Goal: Task Accomplishment & Management: Manage account settings

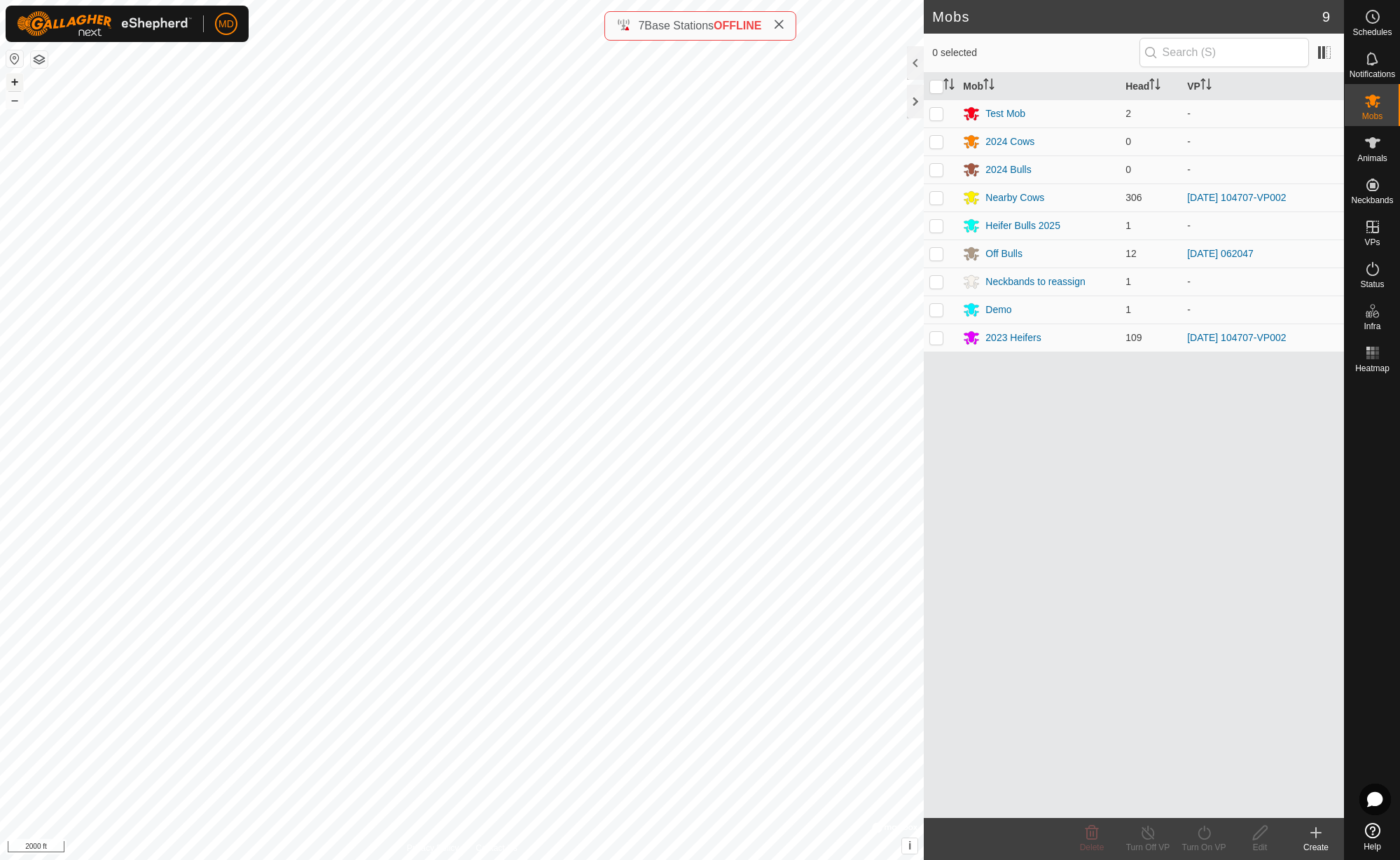
click at [15, 82] on button "+" at bounding box center [14, 81] width 17 height 17
click at [13, 81] on button "+" at bounding box center [14, 81] width 17 height 17
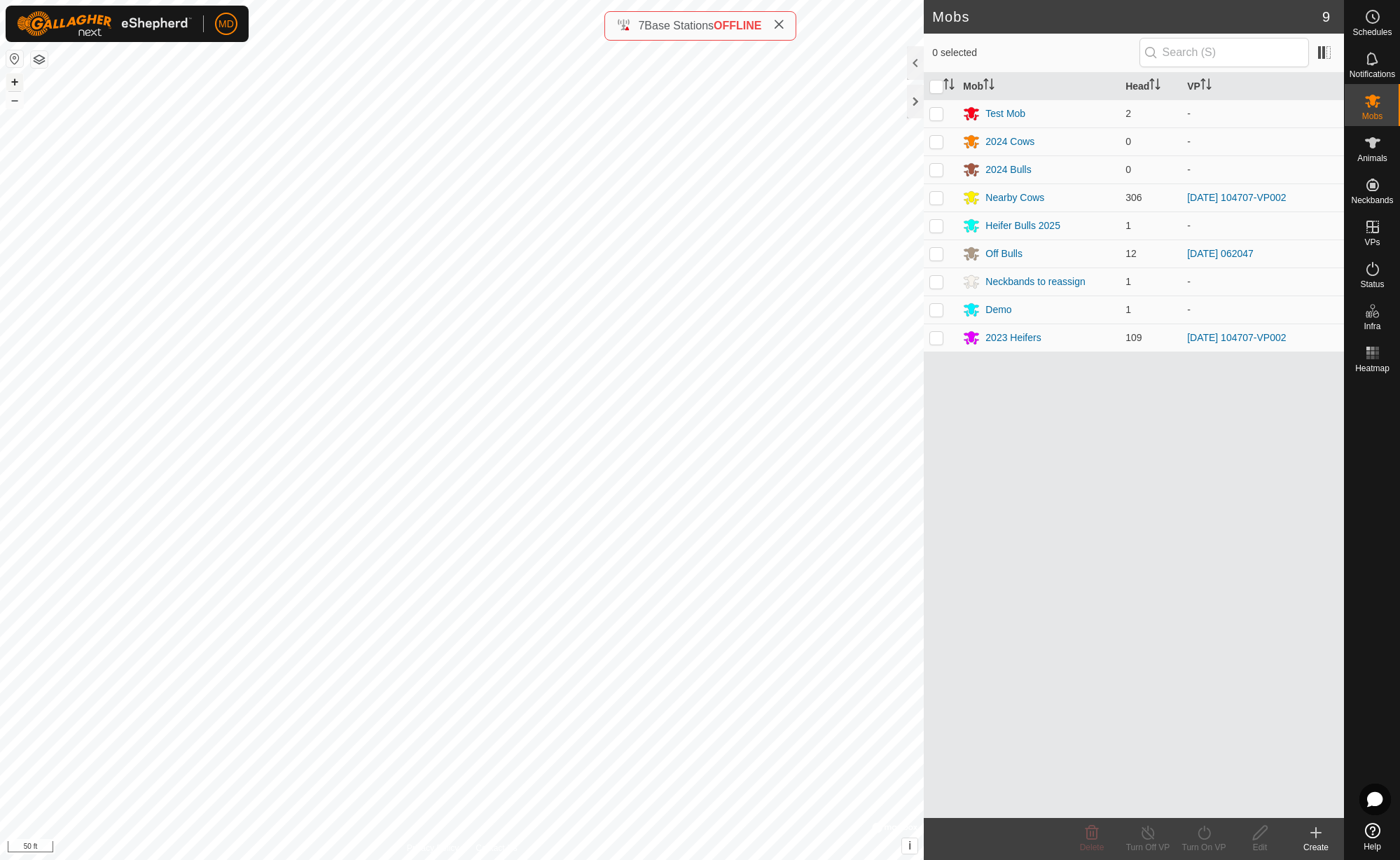
click at [14, 81] on button "+" at bounding box center [14, 81] width 17 height 17
click at [16, 81] on button "+" at bounding box center [14, 81] width 17 height 17
click at [11, 105] on button "–" at bounding box center [14, 99] width 17 height 17
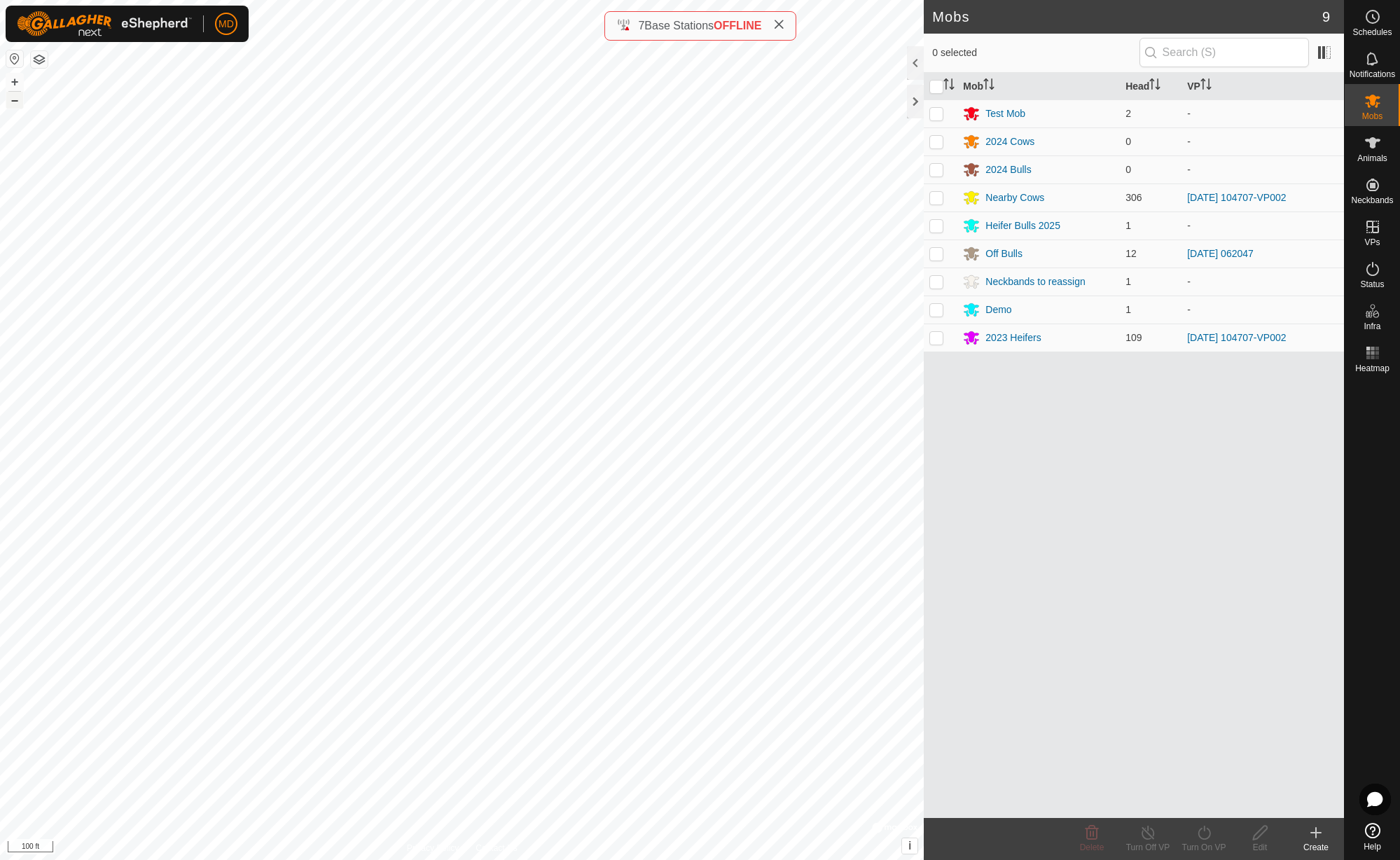
click at [11, 105] on button "–" at bounding box center [14, 99] width 17 height 17
click at [11, 106] on button "–" at bounding box center [14, 99] width 17 height 17
click at [1283, 213] on link "Monitor Neckbands" at bounding box center [1274, 211] width 139 height 28
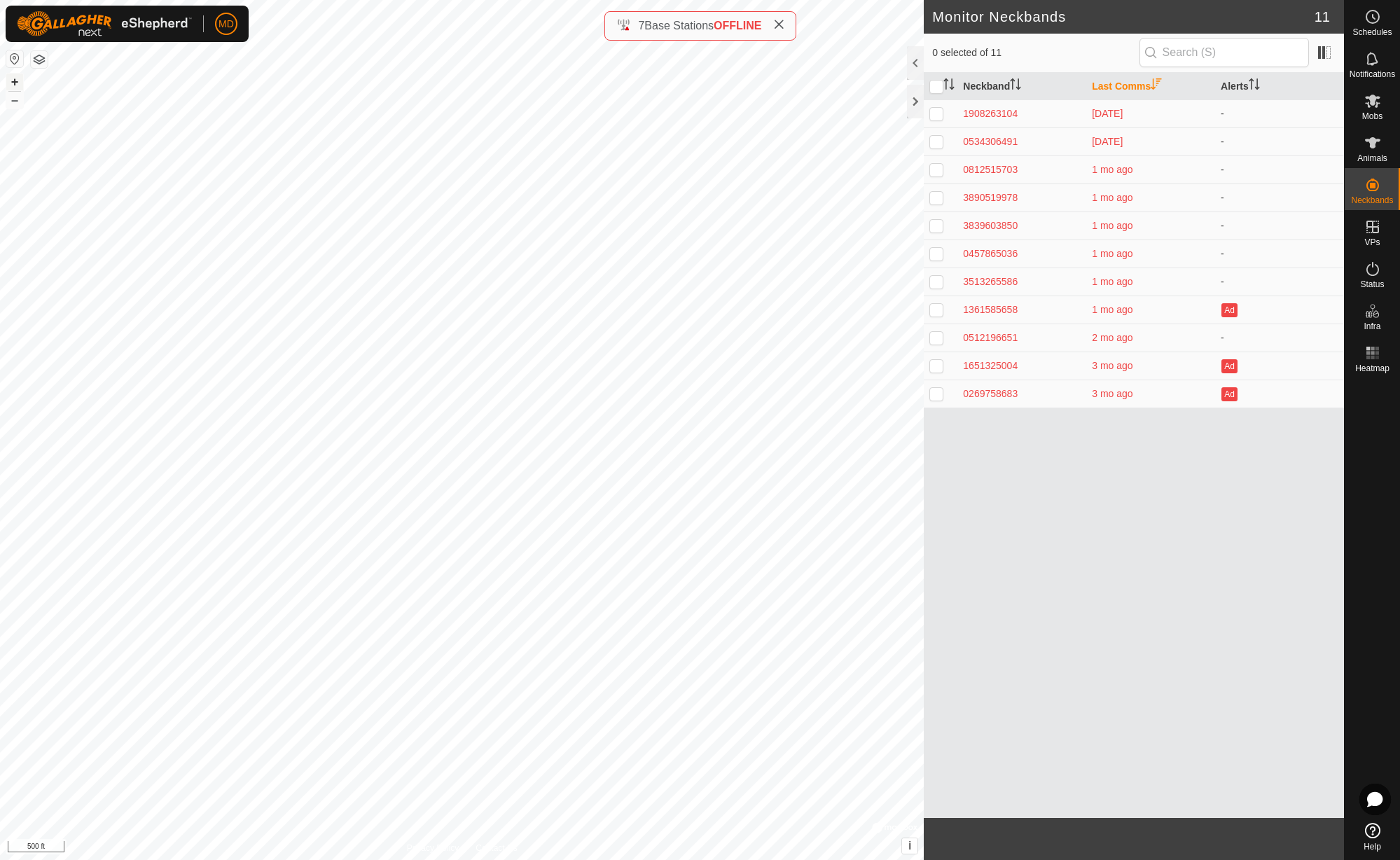
click at [16, 81] on button "+" at bounding box center [14, 81] width 17 height 17
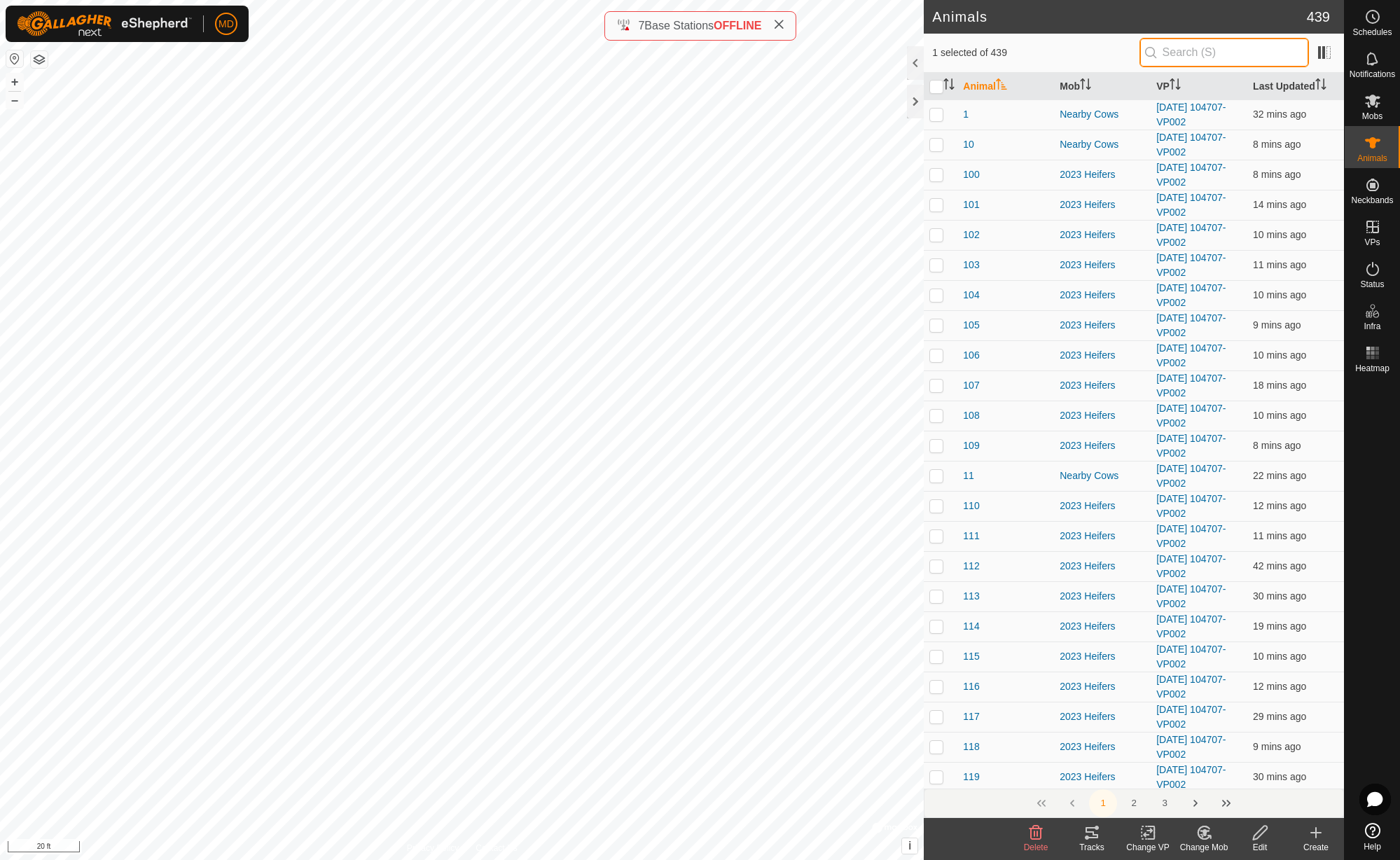
click at [1178, 49] on input "text" at bounding box center [1224, 53] width 170 height 30
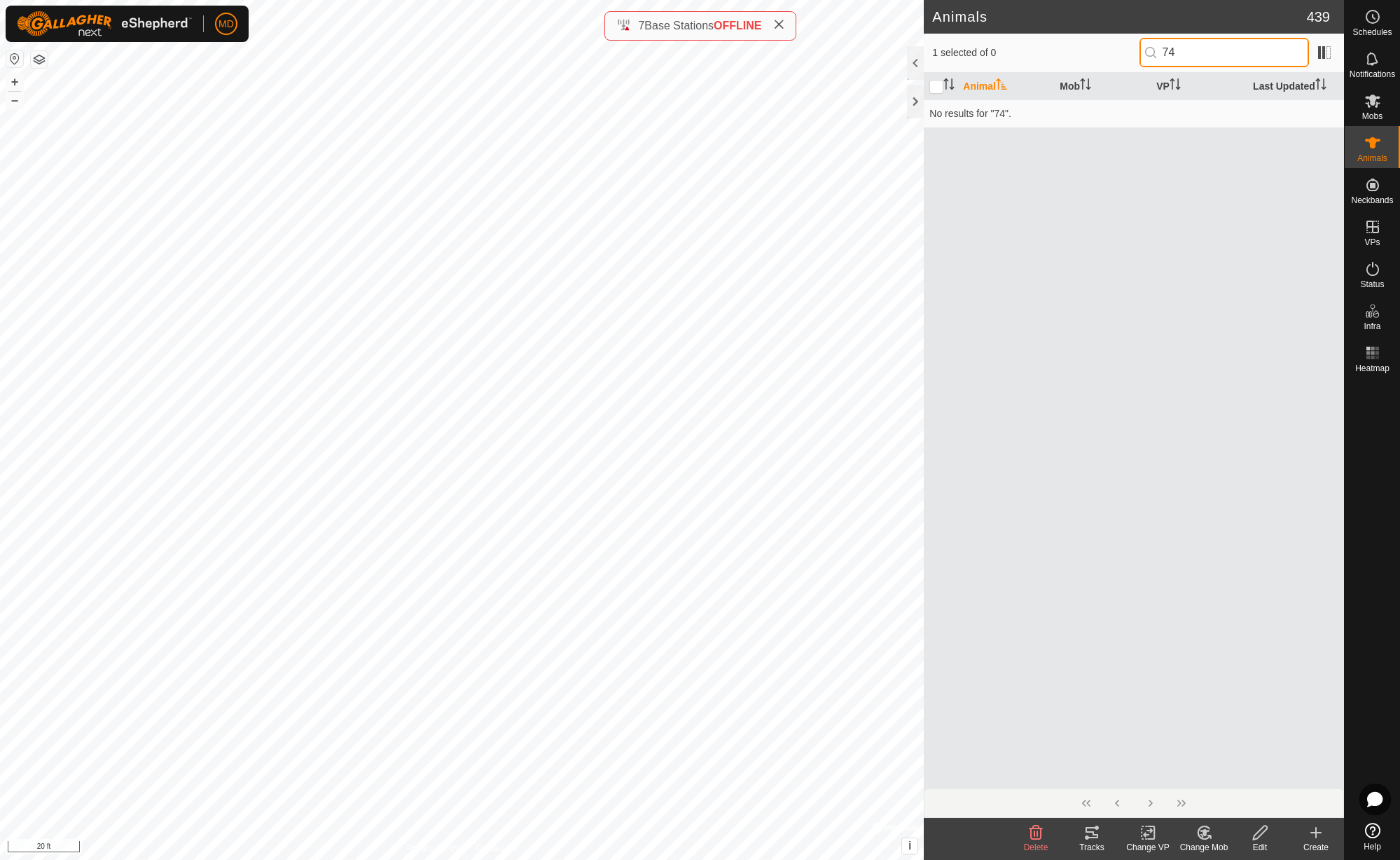
type input "7"
type input "9"
type input "2"
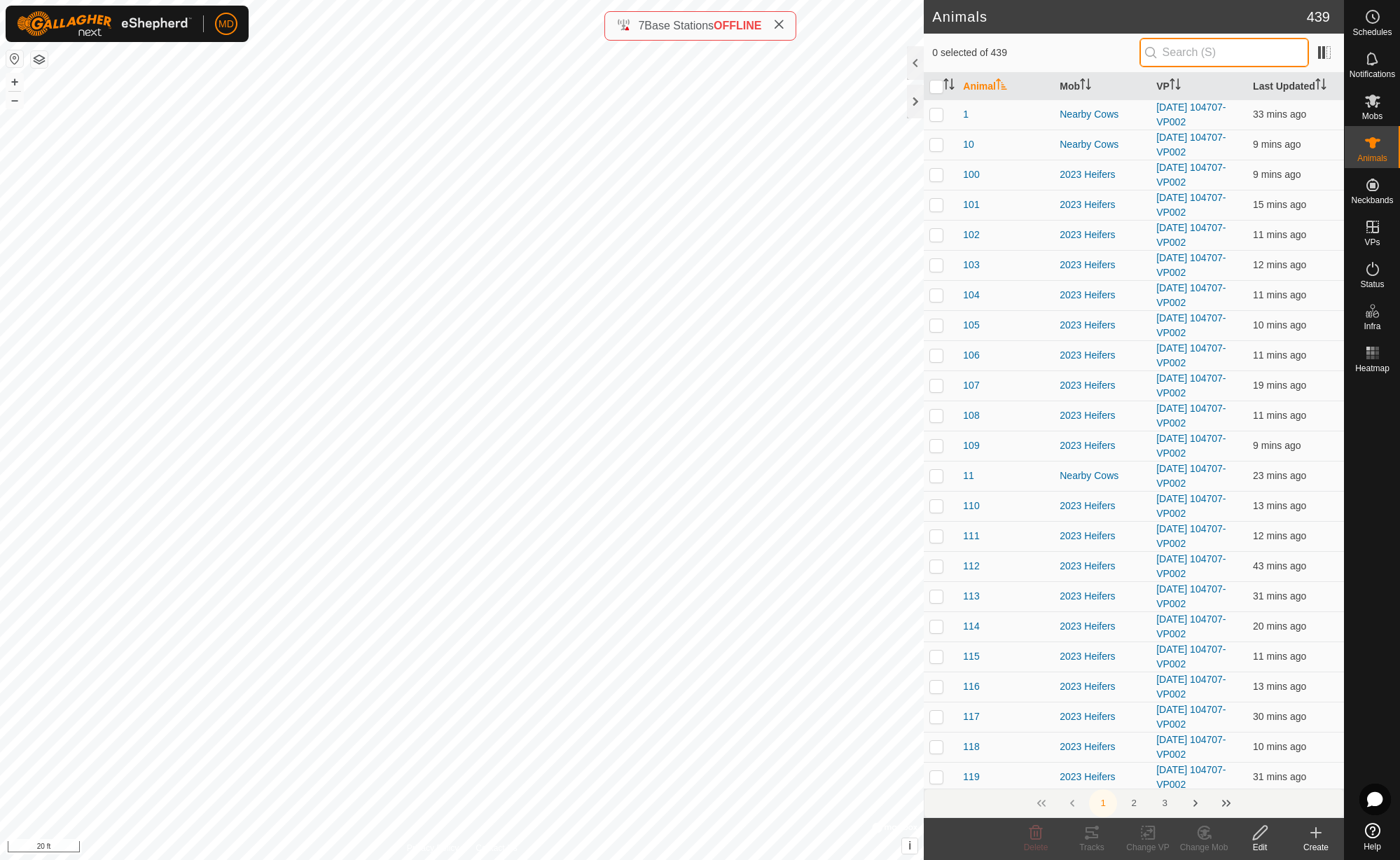
click at [1200, 50] on input "text" at bounding box center [1224, 53] width 170 height 30
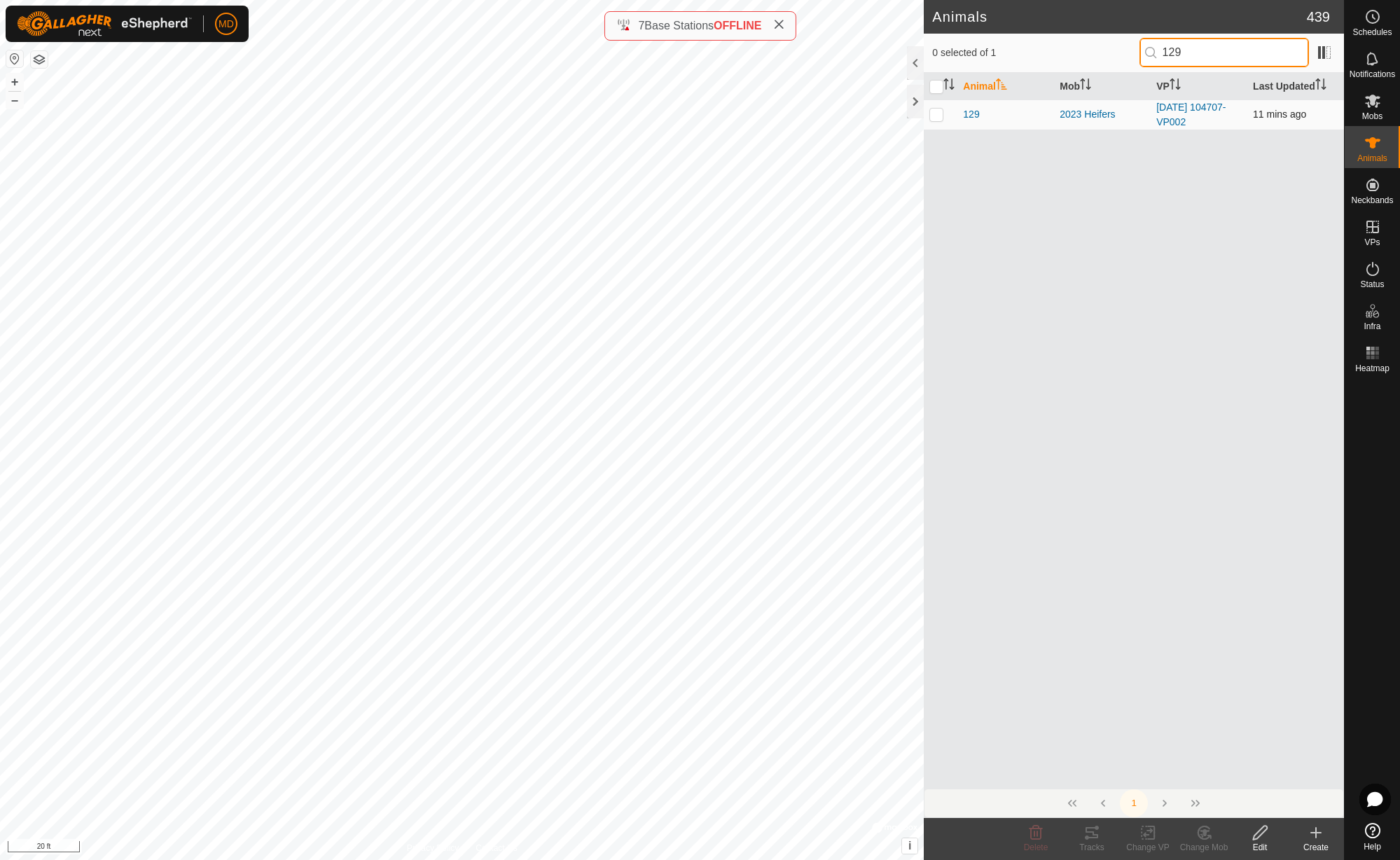
type input "129"
click at [939, 117] on p-checkbox at bounding box center [936, 113] width 14 height 11
checkbox input "true"
click at [1205, 831] on icon at bounding box center [1205, 832] width 10 height 7
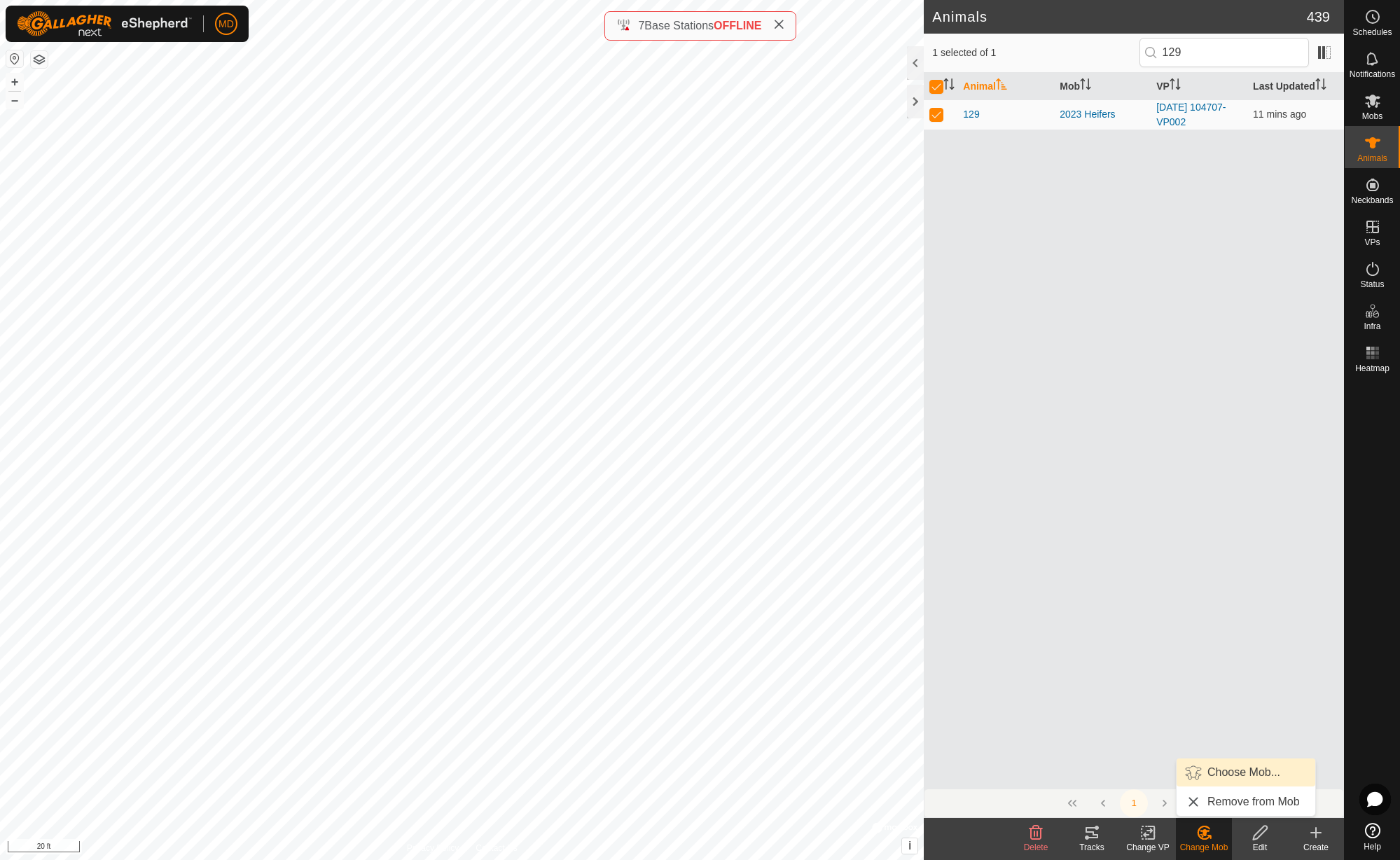
click at [1231, 770] on link "Choose Mob..." at bounding box center [1246, 772] width 139 height 28
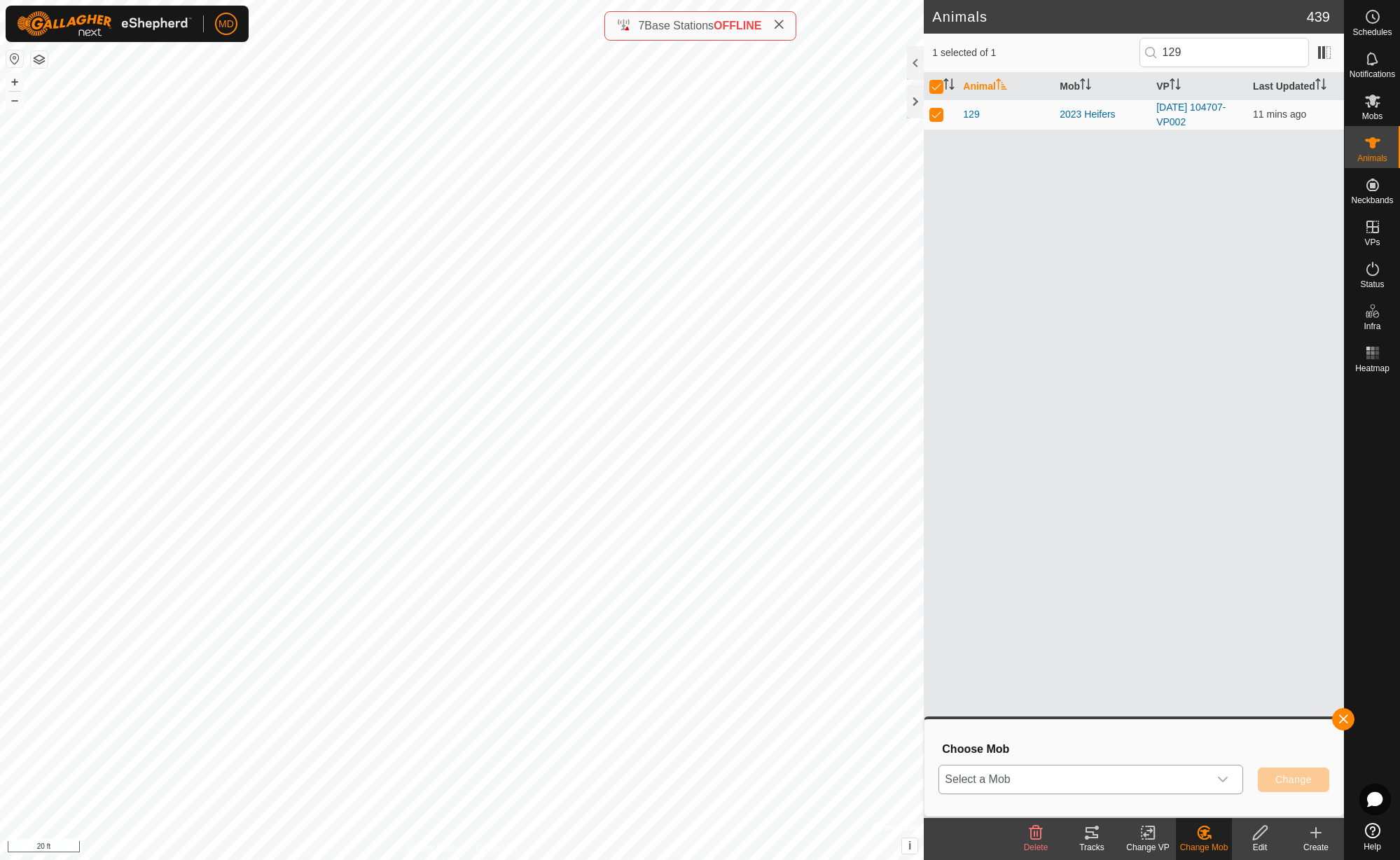
click at [1224, 782] on icon "dropdown trigger" at bounding box center [1222, 779] width 11 height 11
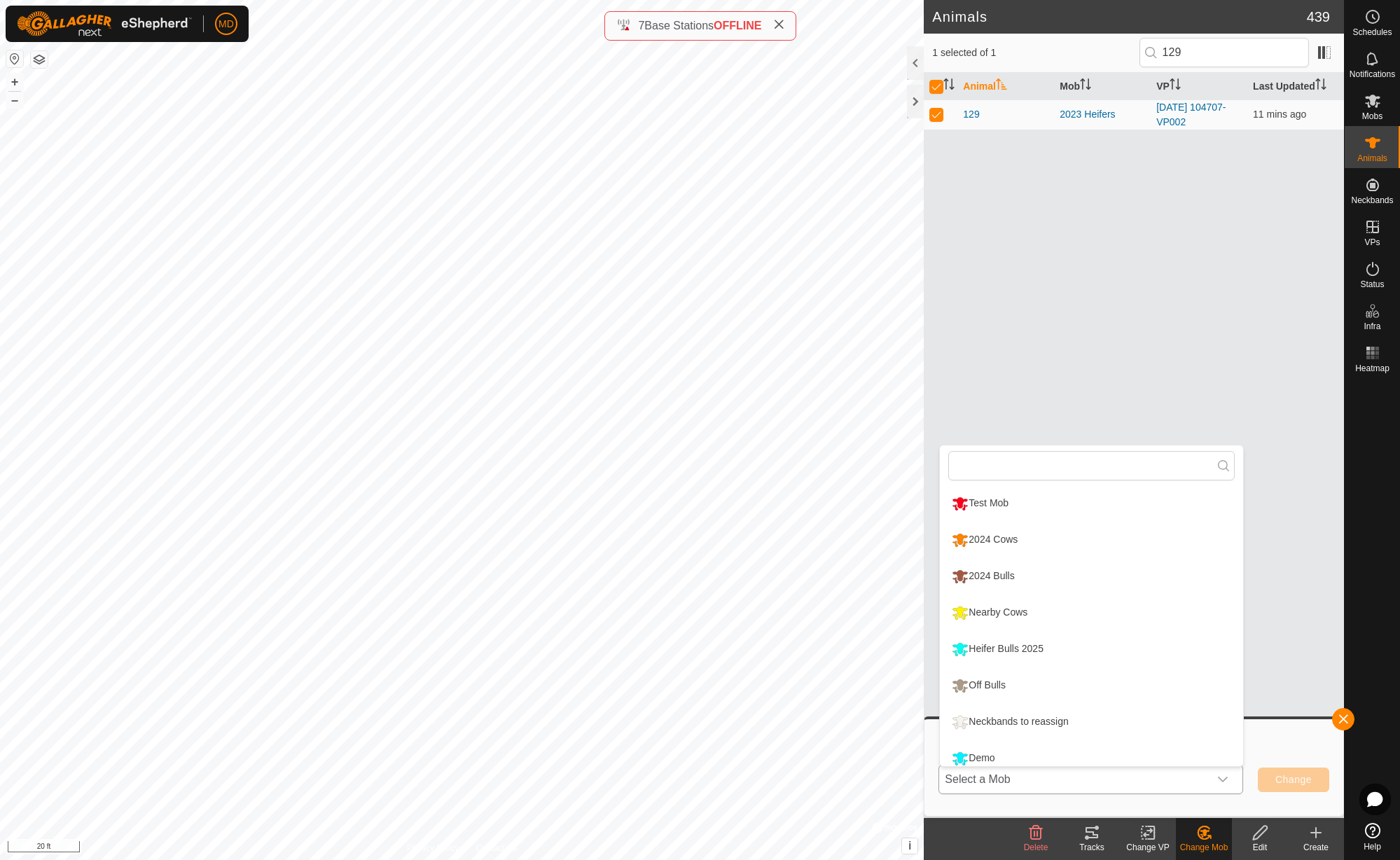
scroll to position [10, 0]
click at [999, 675] on li "Off Bulls" at bounding box center [1091, 675] width 303 height 35
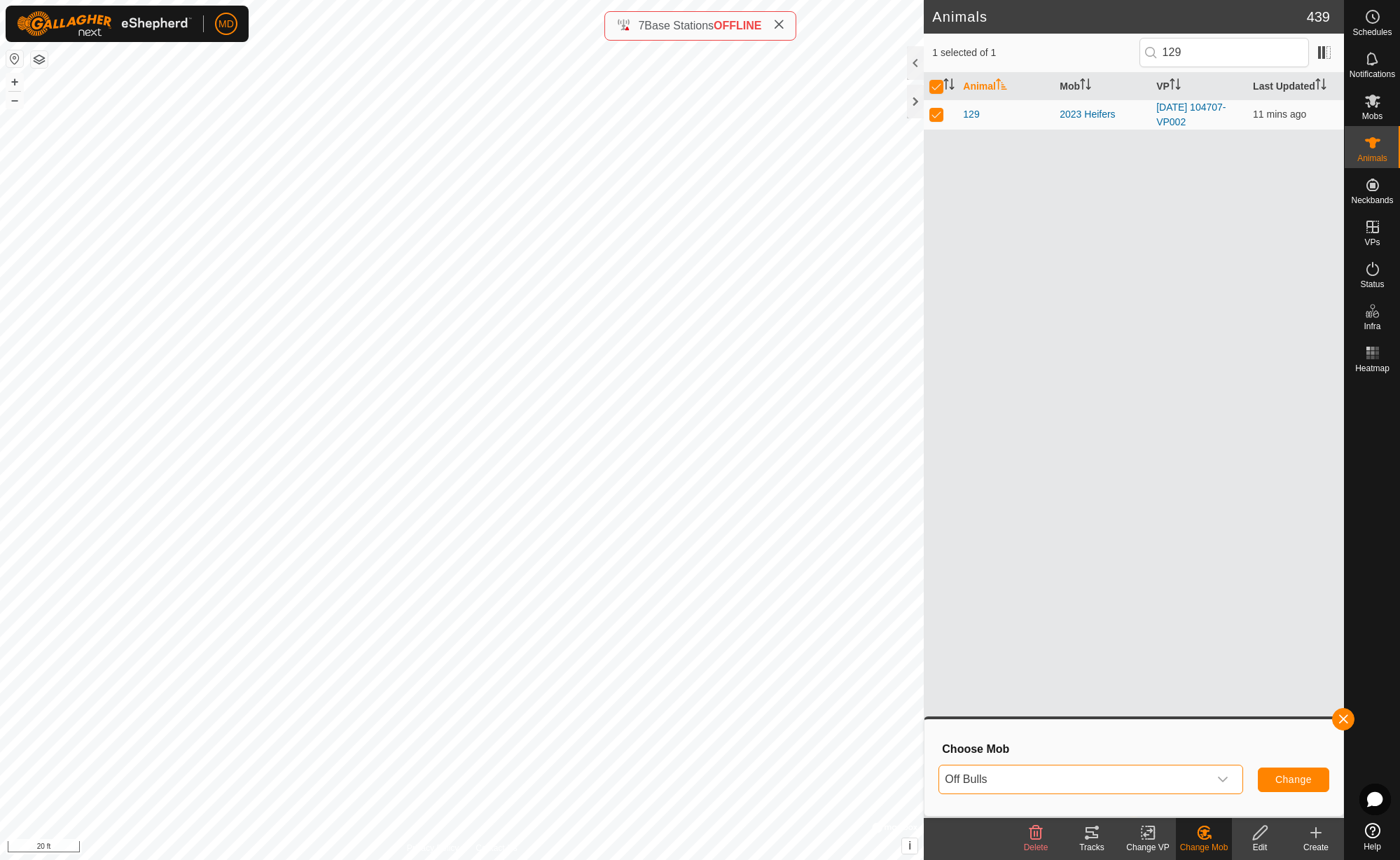
click at [1292, 782] on span "Change" at bounding box center [1294, 779] width 37 height 11
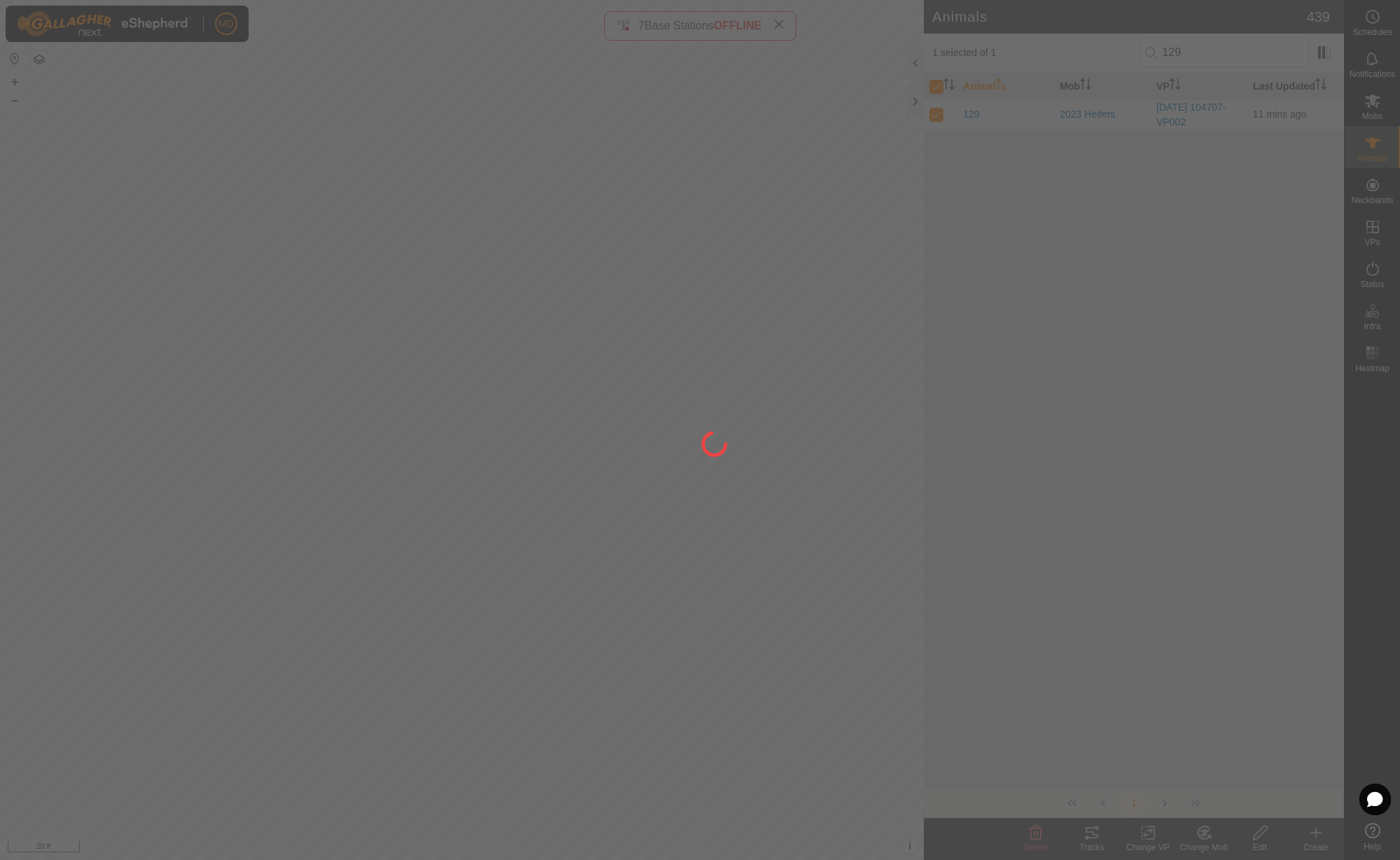
checkbox input "false"
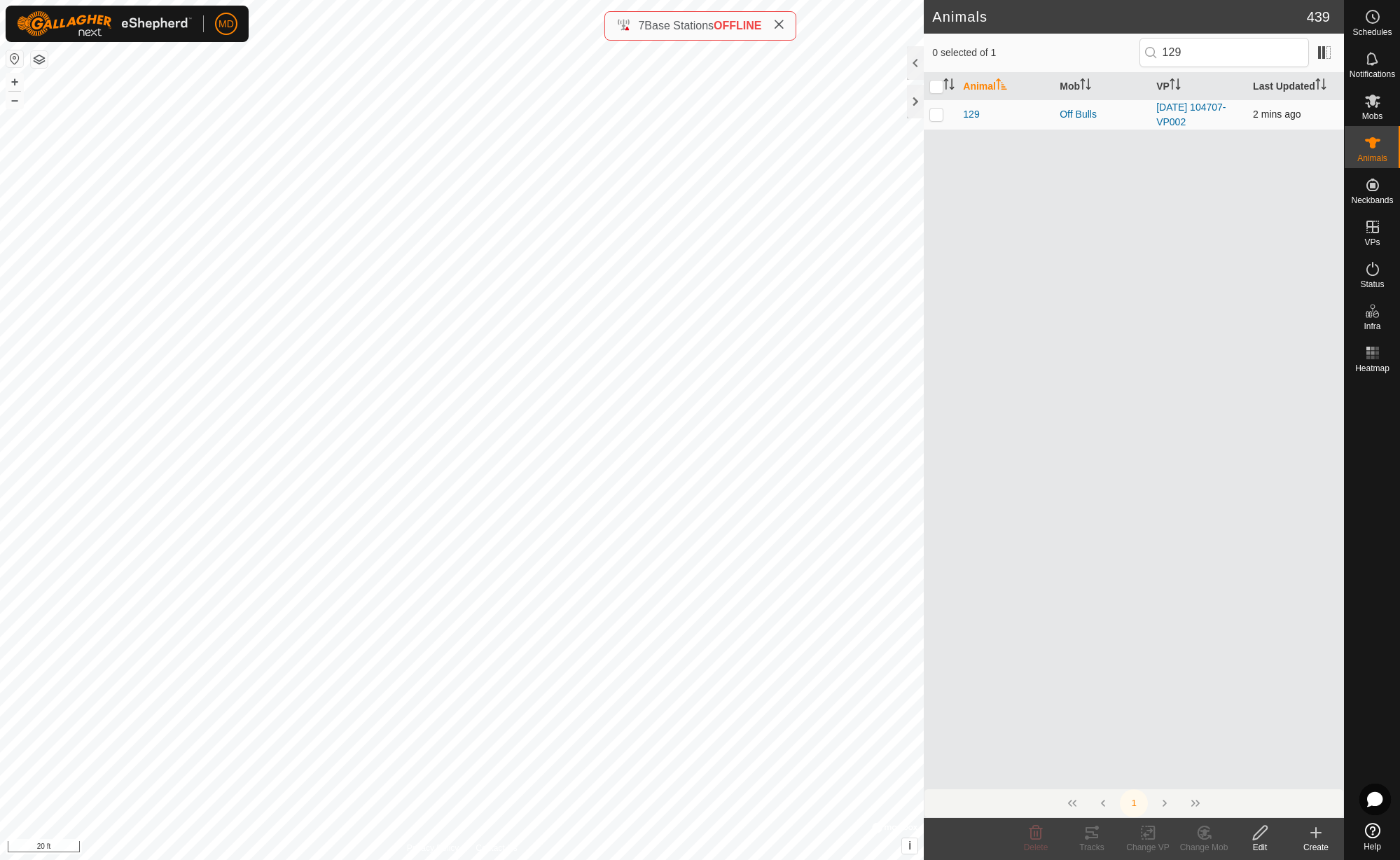
click at [939, 115] on p-checkbox at bounding box center [936, 113] width 14 height 11
checkbox input "true"
click at [1259, 841] on div "Edit" at bounding box center [1260, 847] width 56 height 13
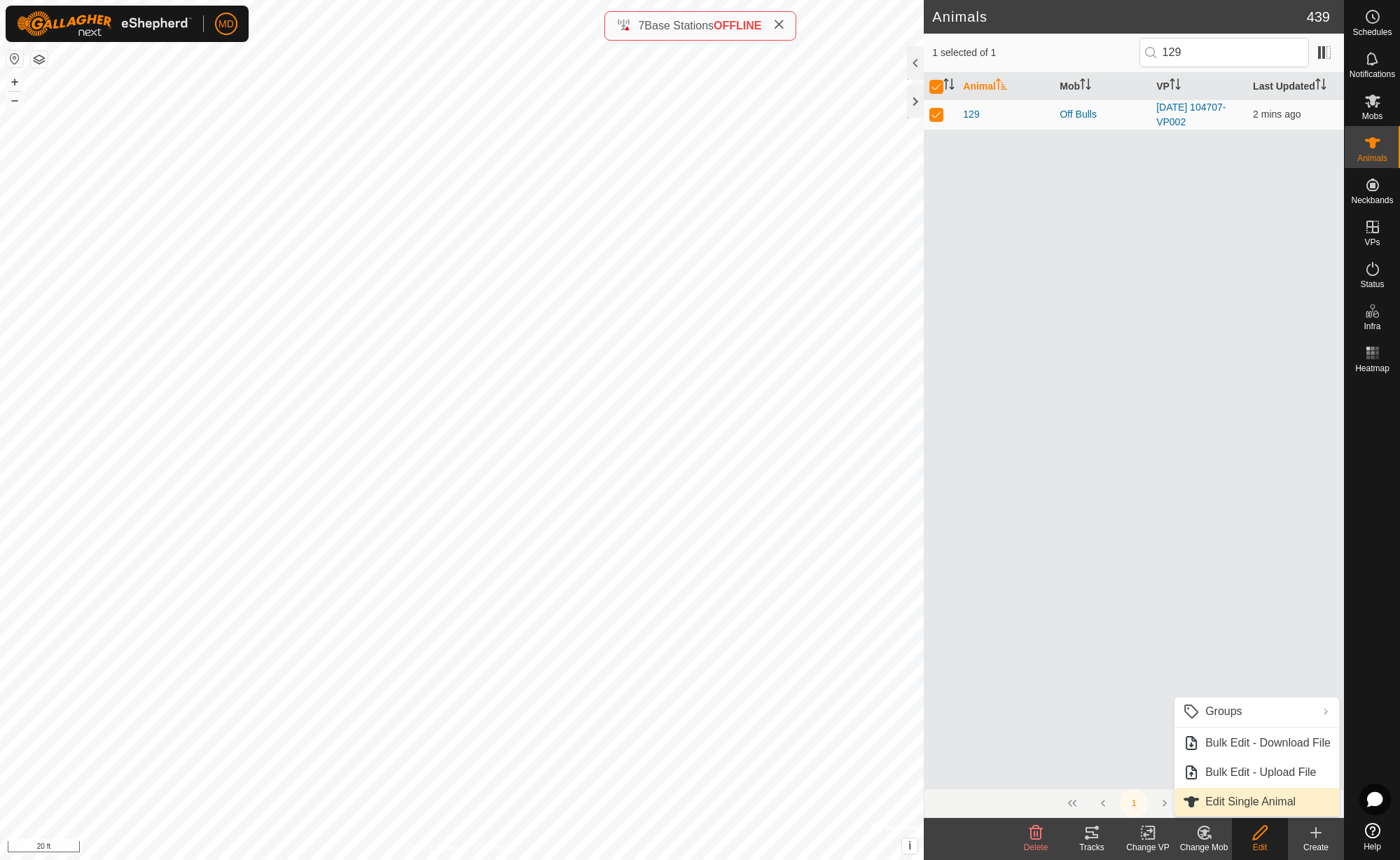
click at [1248, 803] on link "Edit Single Animal" at bounding box center [1257, 801] width 165 height 28
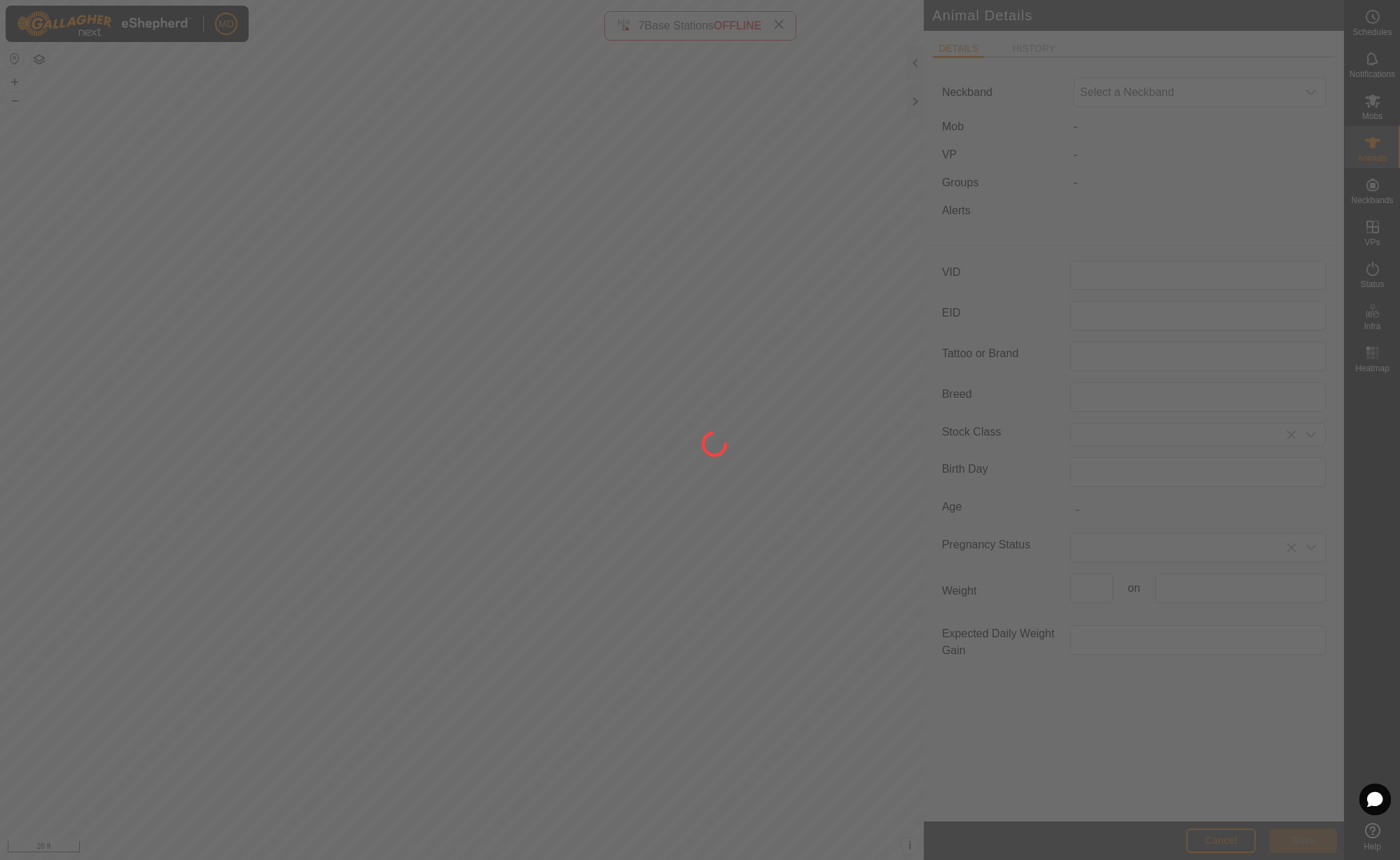
type input "129"
